Goal: Information Seeking & Learning: Check status

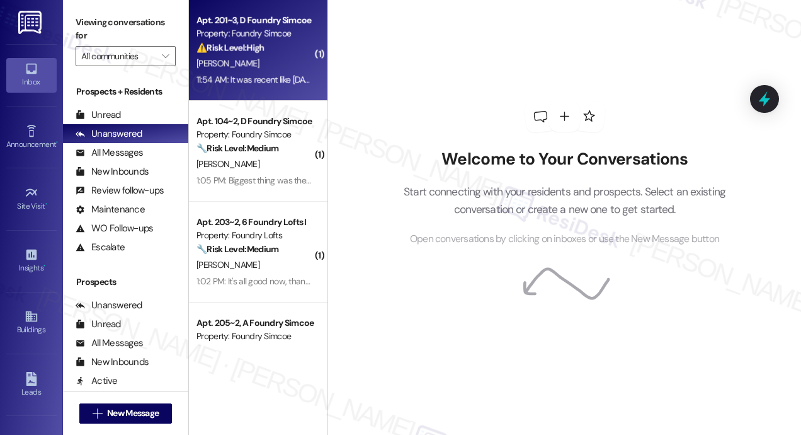
click at [249, 45] on strong "⚠️ Risk Level: High" at bounding box center [231, 47] width 68 height 11
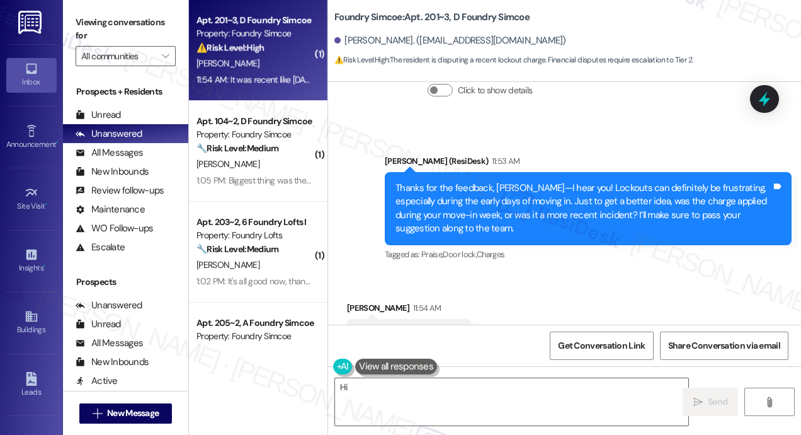
scroll to position [445, 0]
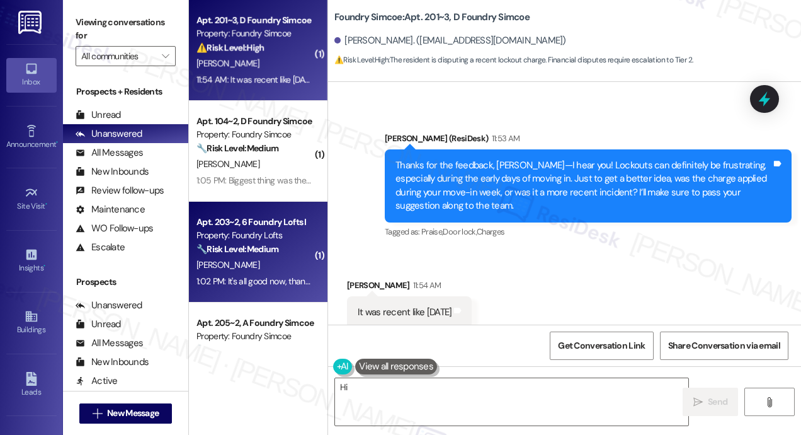
click at [287, 256] on div "🔧 Risk Level: Medium The resident initially reported a cleaning issue upon move…" at bounding box center [255, 249] width 117 height 13
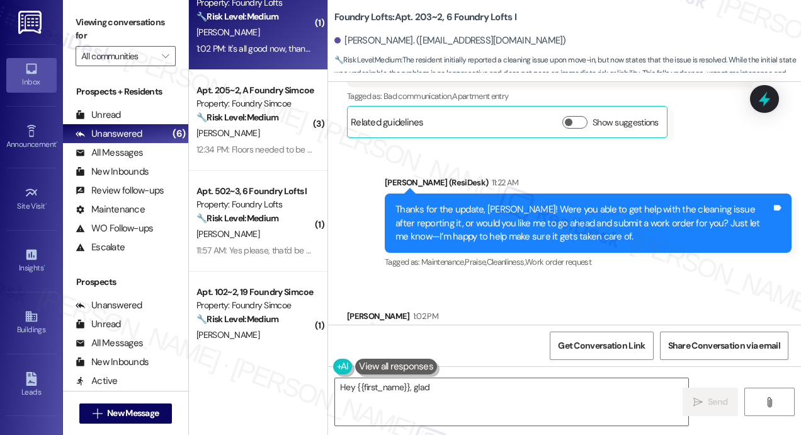
scroll to position [252, 0]
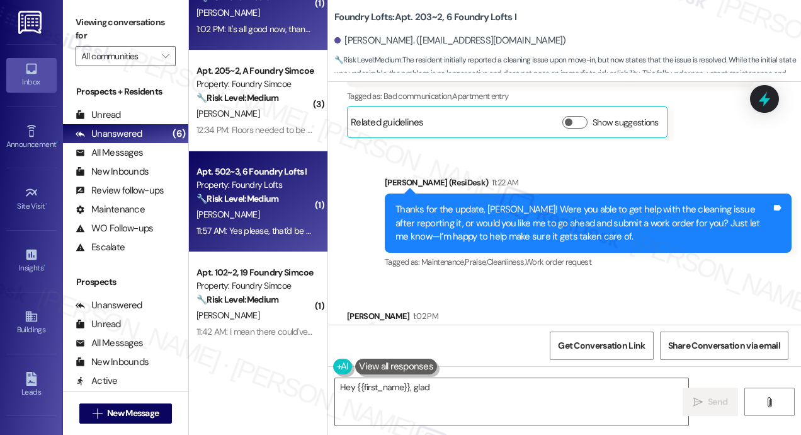
click at [251, 177] on div "Apt. 502~3, 6 Foundry Lofts I" at bounding box center [255, 171] width 117 height 13
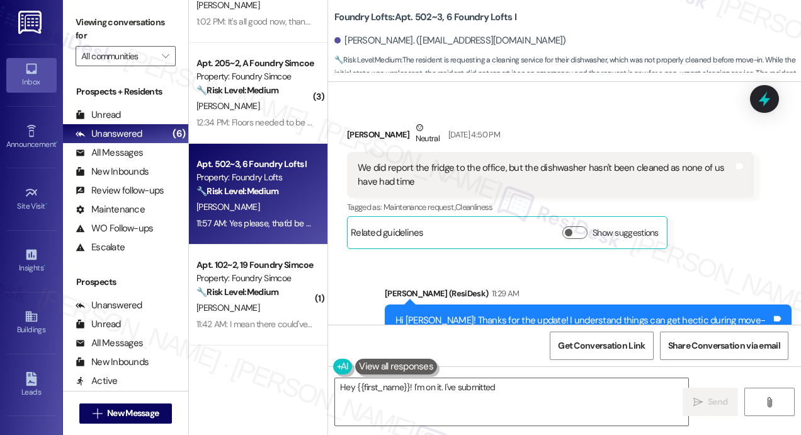
scroll to position [260, 0]
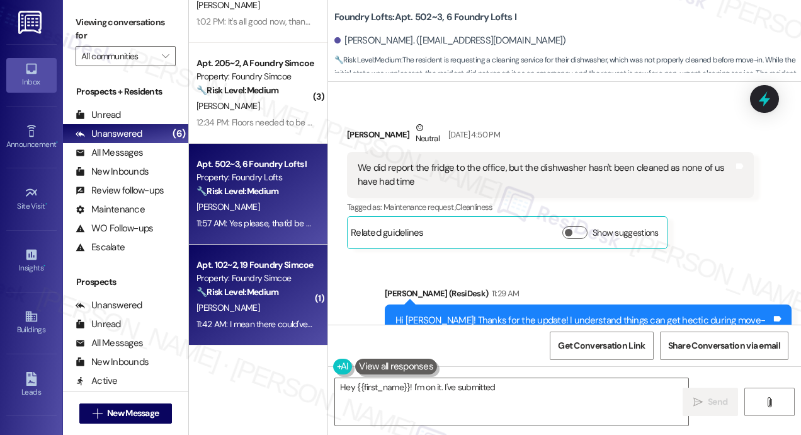
click at [237, 260] on div "Apt. 102~2, 19 Foundry Simcoe" at bounding box center [255, 264] width 117 height 13
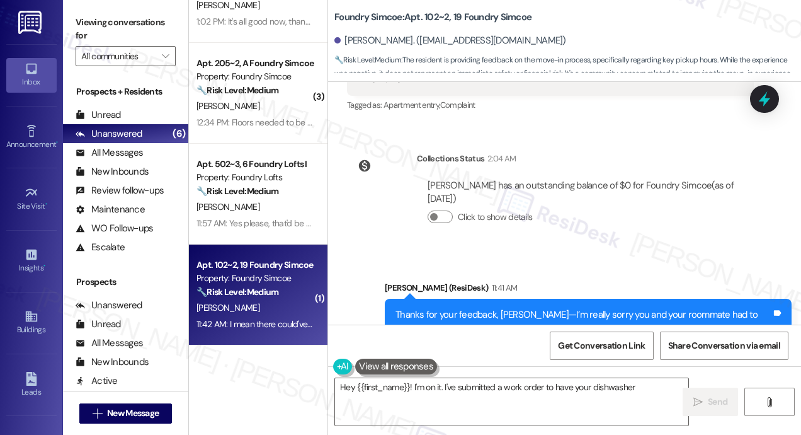
scroll to position [550, 0]
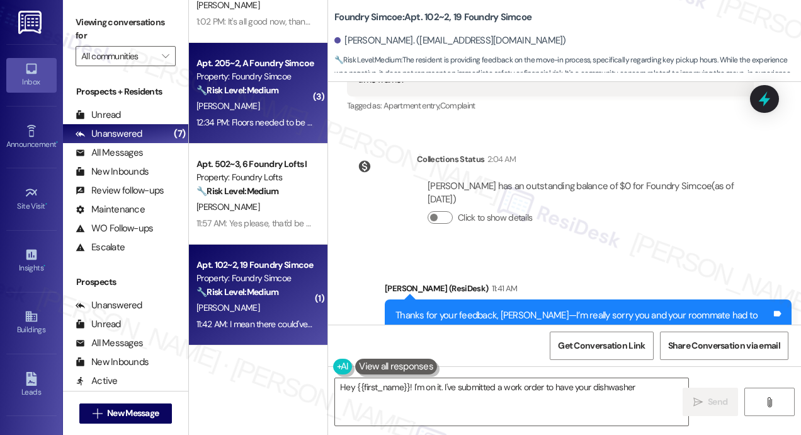
click at [272, 74] on div "Property: Foundry Simcoe" at bounding box center [255, 76] width 117 height 13
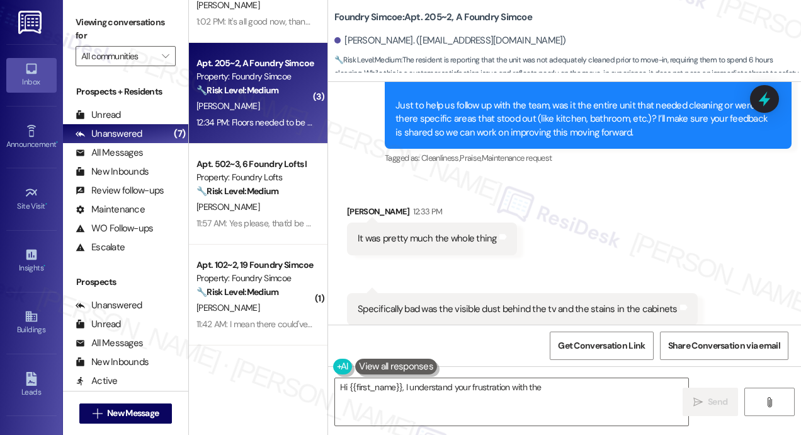
scroll to position [765, 0]
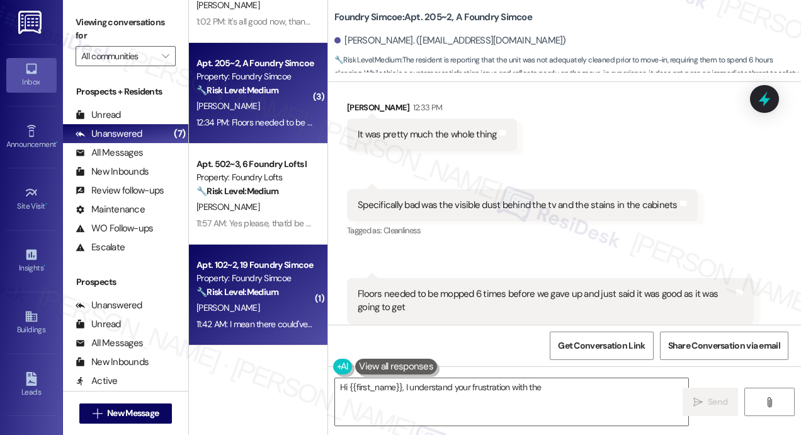
click at [237, 285] on div "🔧 Risk Level: Medium The resident is providing feedback on the move-in process,…" at bounding box center [255, 291] width 117 height 13
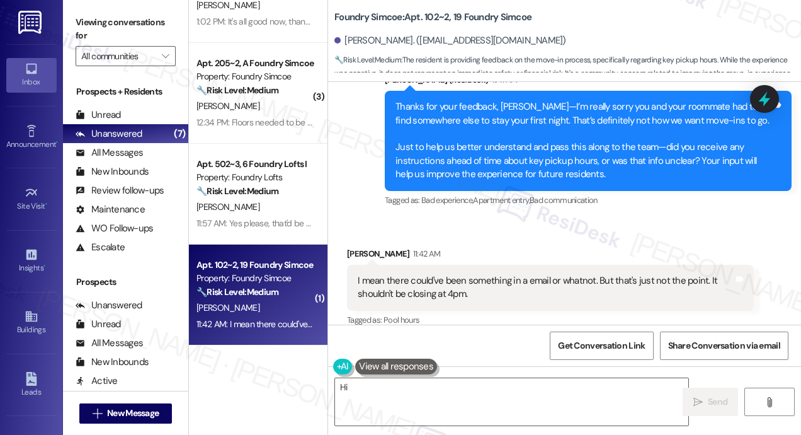
scroll to position [759, 0]
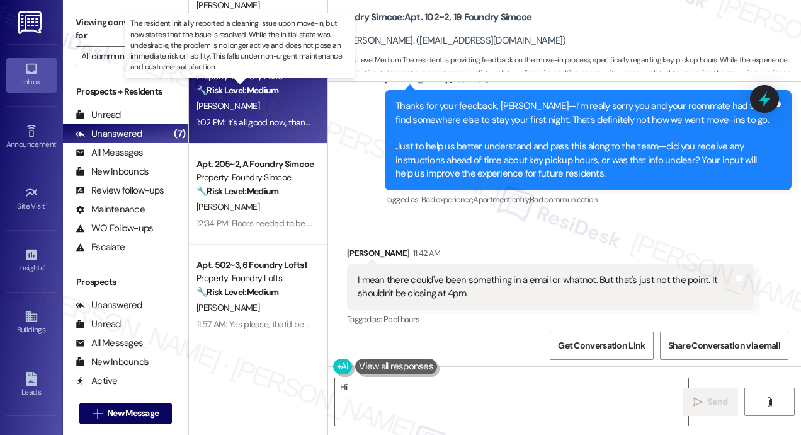
click at [224, 92] on strong "🔧 Risk Level: Medium" at bounding box center [238, 89] width 82 height 11
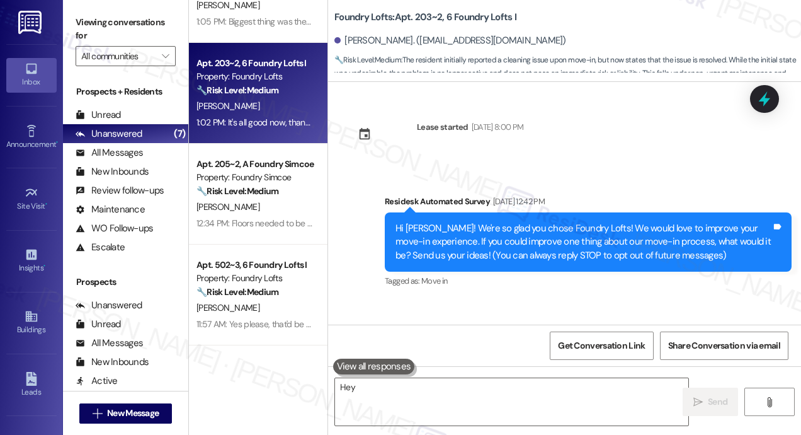
scroll to position [988, 0]
